Goal: Check status: Check status

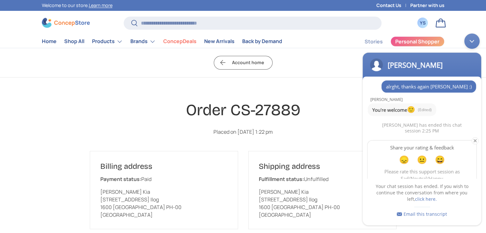
scroll to position [325, 0]
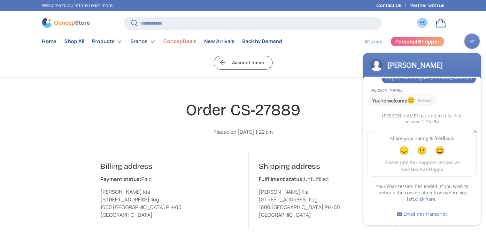
click at [470, 38] on div "Minimize live chat window" at bounding box center [471, 40] width 15 height 15
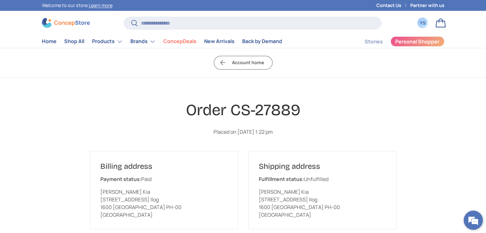
click at [471, 217] on em at bounding box center [472, 220] width 17 height 17
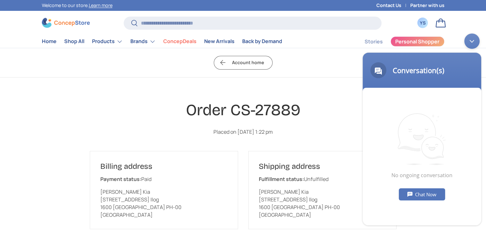
click at [424, 198] on div "Chat Now" at bounding box center [421, 194] width 46 height 12
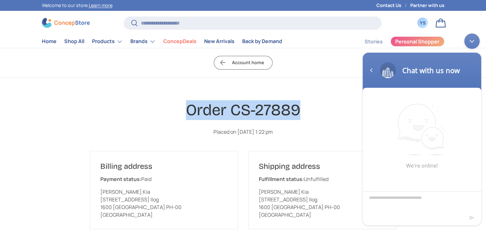
drag, startPoint x: 186, startPoint y: 110, endPoint x: 301, endPoint y: 110, distance: 114.9
click at [301, 110] on h1 "Order CS-27889" at bounding box center [243, 110] width 306 height 20
copy h1 "Order CS-27889"
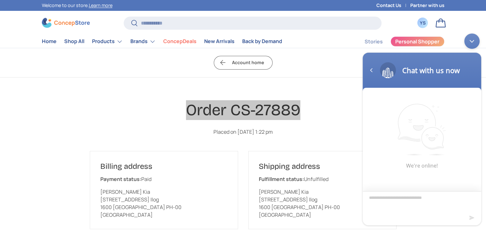
click at [383, 197] on textarea "Type your message and hit 'Enter'" at bounding box center [421, 202] width 118 height 22
click at [371, 73] on div "Navigation go back" at bounding box center [371, 70] width 10 height 10
